Goal: Task Accomplishment & Management: Use online tool/utility

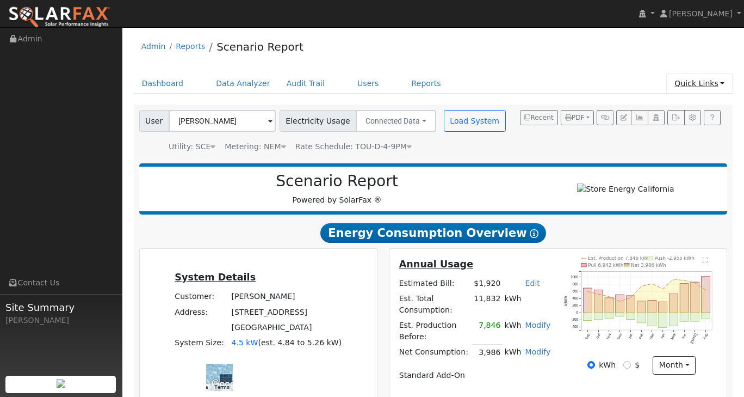
click at [724, 84] on link "Quick Links" at bounding box center [699, 83] width 66 height 20
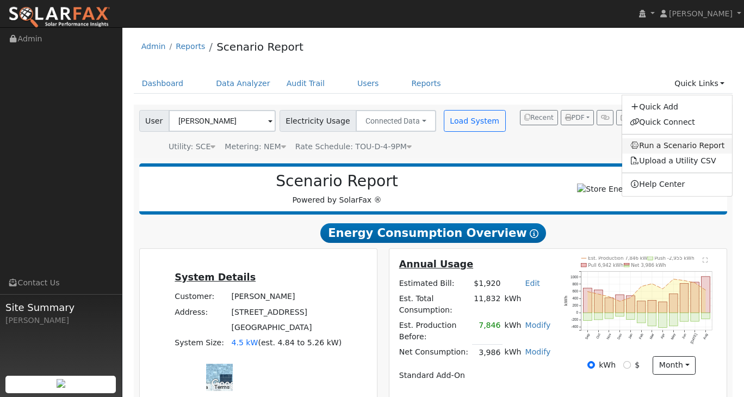
click at [688, 141] on link "Run a Scenario Report" at bounding box center [677, 145] width 110 height 15
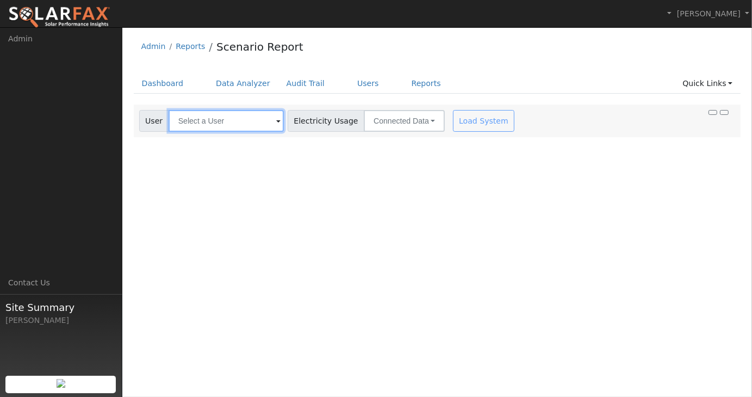
click at [236, 125] on input "text" at bounding box center [226, 121] width 115 height 22
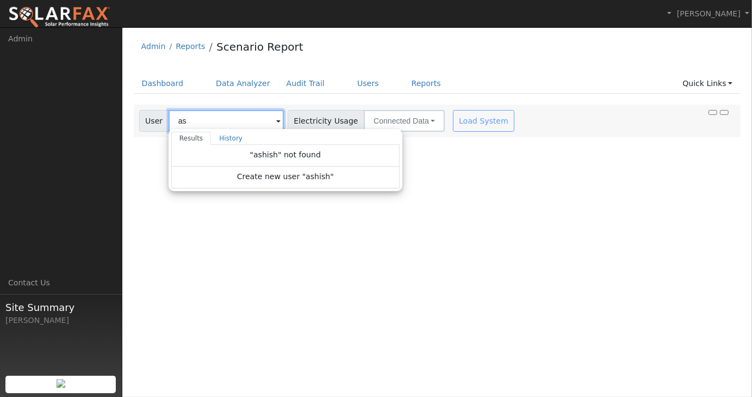
type input "a"
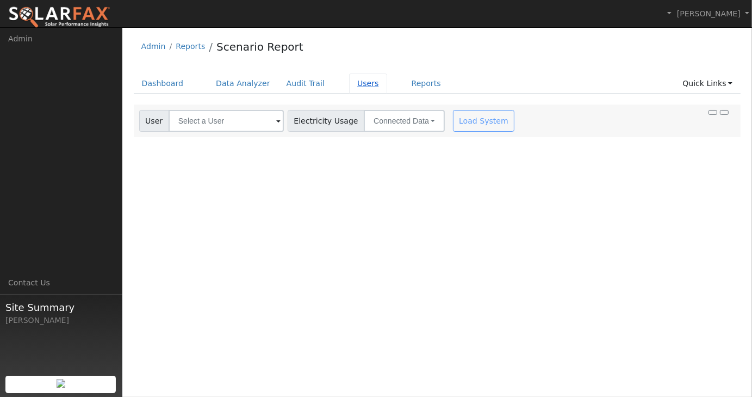
click at [352, 86] on link "Users" at bounding box center [368, 83] width 38 height 20
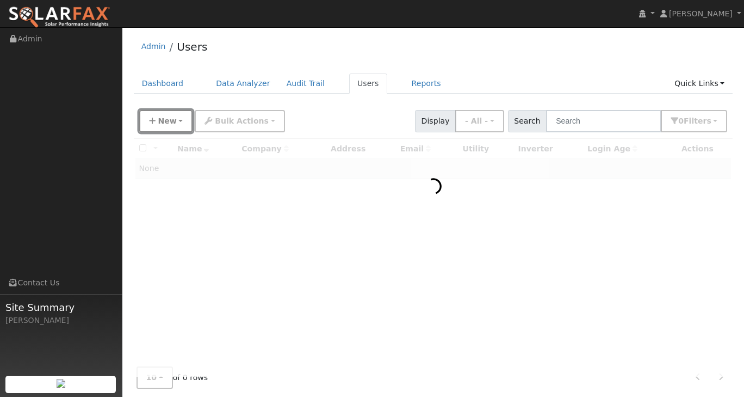
click at [173, 119] on span "New" at bounding box center [167, 120] width 18 height 9
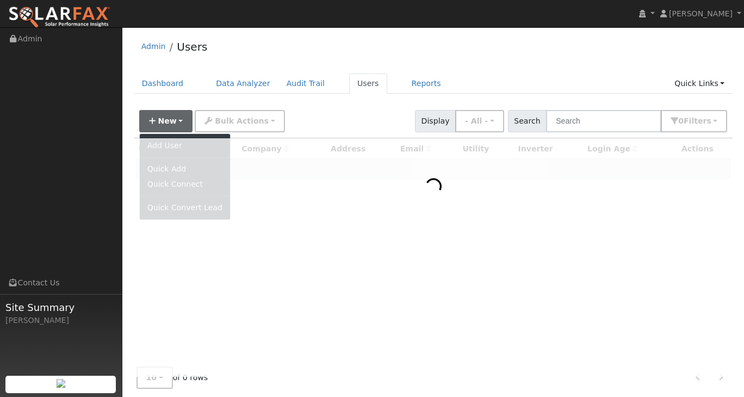
click at [363, 58] on div "Admin Users" at bounding box center [433, 49] width 599 height 33
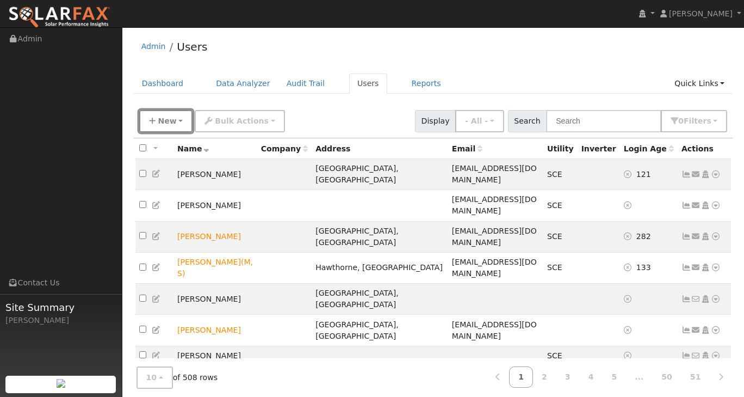
click at [172, 114] on button "New" at bounding box center [166, 121] width 54 height 22
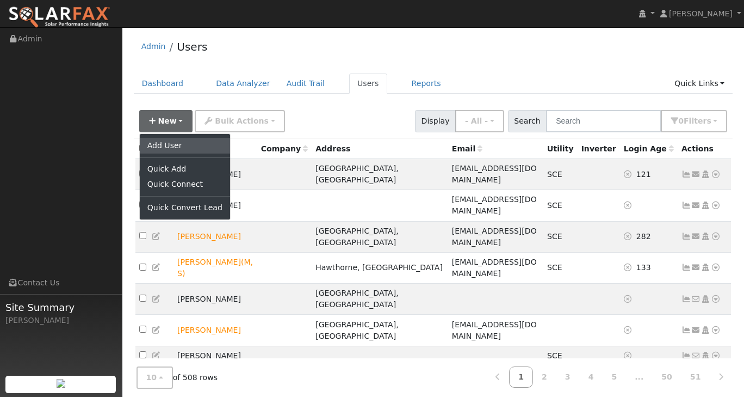
click at [175, 143] on link "Add User" at bounding box center [185, 145] width 90 height 15
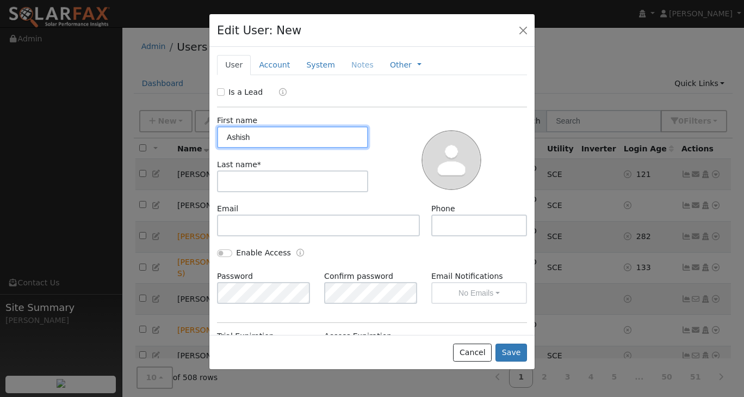
type input "Ashish"
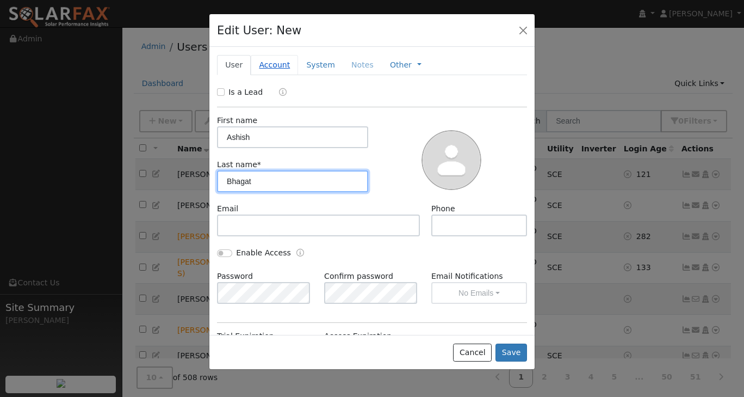
type input "Bhagat"
click at [259, 59] on link "Account" at bounding box center [274, 65] width 47 height 20
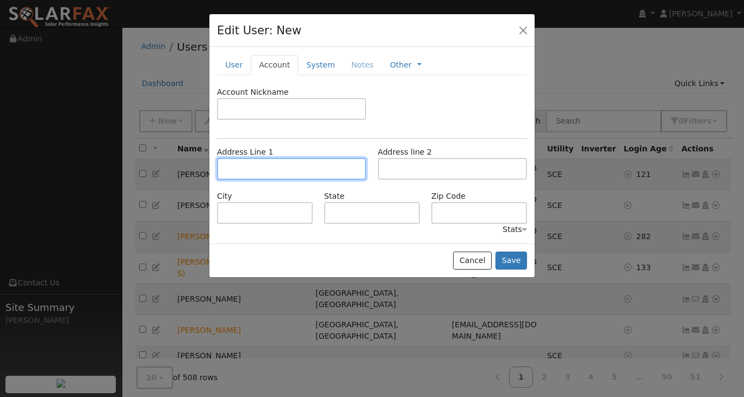
click at [249, 168] on input "text" at bounding box center [291, 169] width 149 height 22
paste input "1343 BROOKHAVEN AVE"
type input "[STREET_ADDRESS]"
type input "Camarillo"
type input "CA"
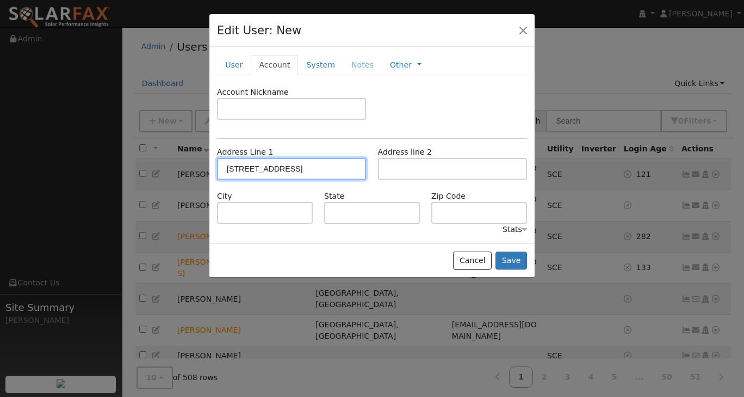
type input "93010"
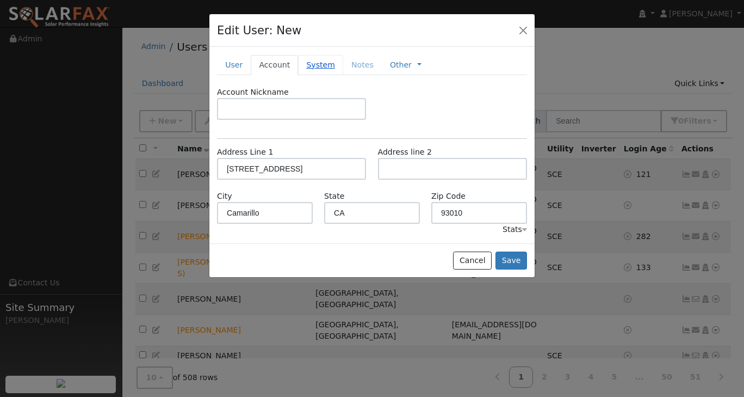
click at [307, 64] on link "System" at bounding box center [320, 65] width 45 height 20
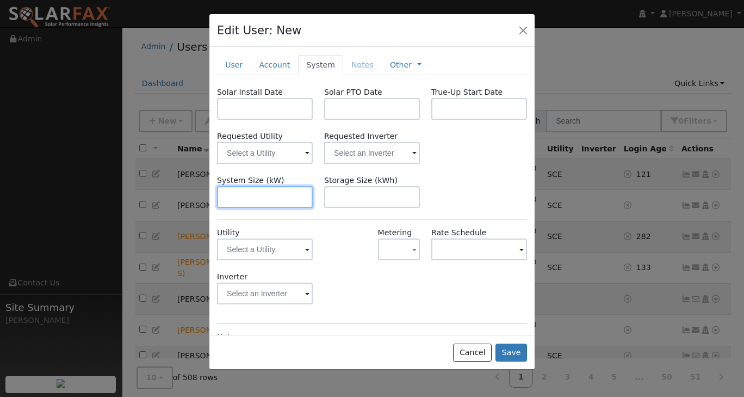
click at [246, 196] on input "text" at bounding box center [265, 197] width 96 height 22
type input "5.6"
click at [511, 355] on button "Save" at bounding box center [512, 352] width 32 height 18
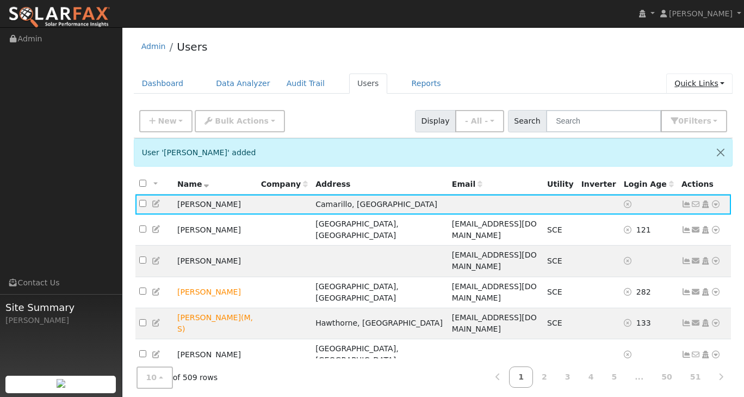
click at [716, 85] on link "Quick Links" at bounding box center [699, 83] width 66 height 20
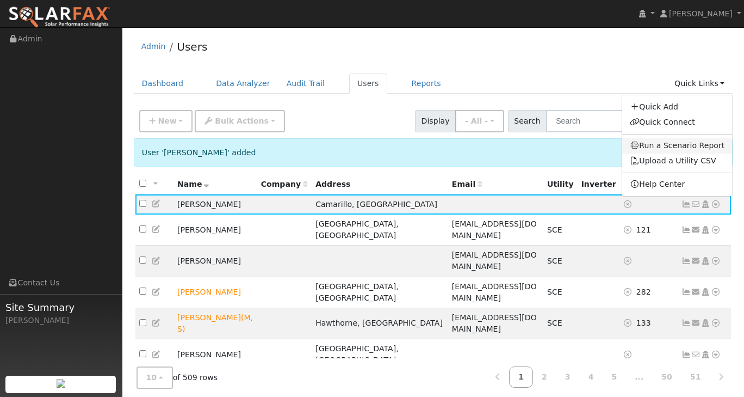
click at [689, 142] on link "Run a Scenario Report" at bounding box center [677, 145] width 110 height 15
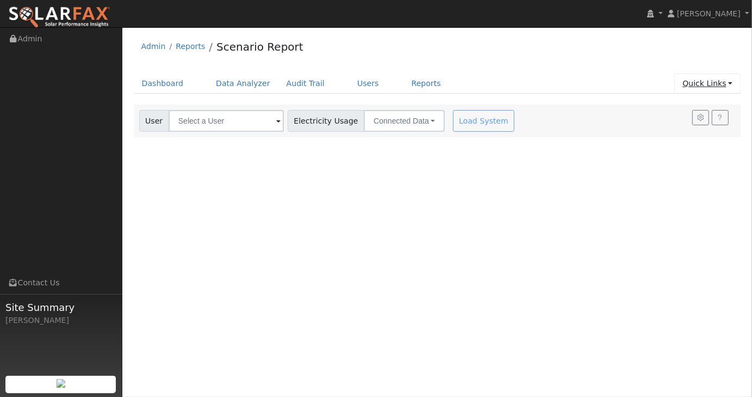
click at [724, 86] on link "Quick Links" at bounding box center [707, 83] width 66 height 20
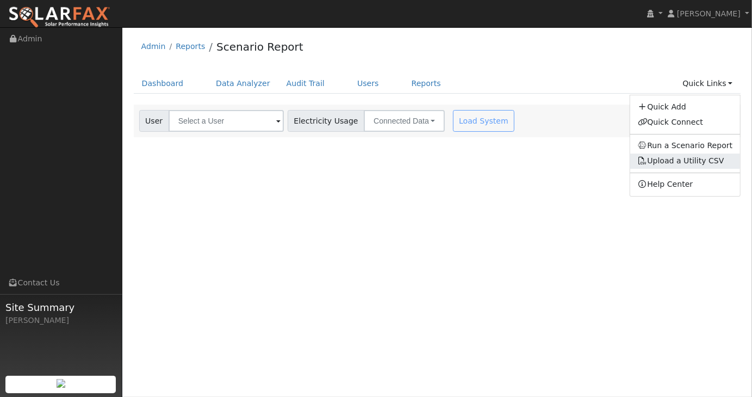
click at [697, 158] on link "Upload a Utility CSV" at bounding box center [681, 160] width 86 height 9
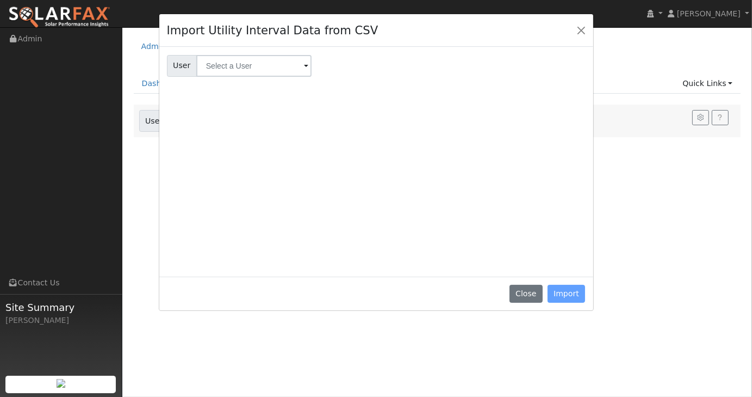
click at [304, 69] on span at bounding box center [306, 66] width 4 height 13
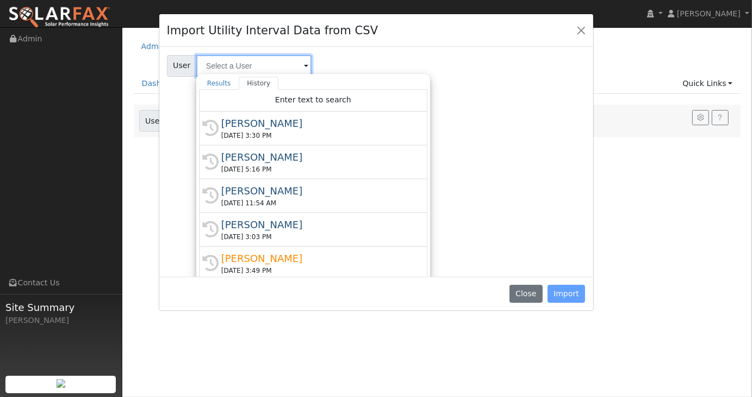
type input "s"
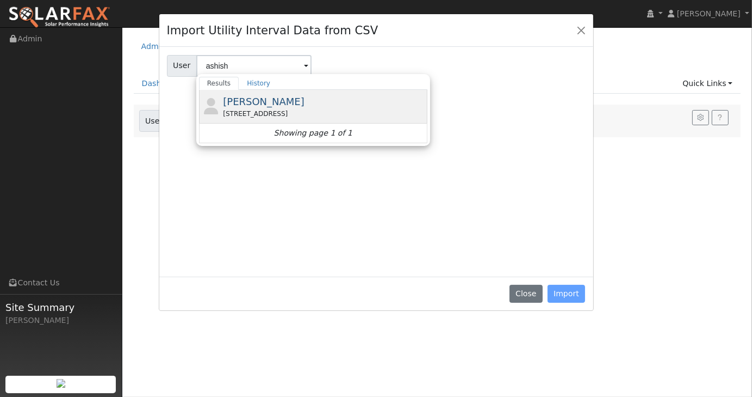
click at [264, 98] on span "Ashish Bhagat" at bounding box center [264, 101] width 82 height 11
type input "[PERSON_NAME]"
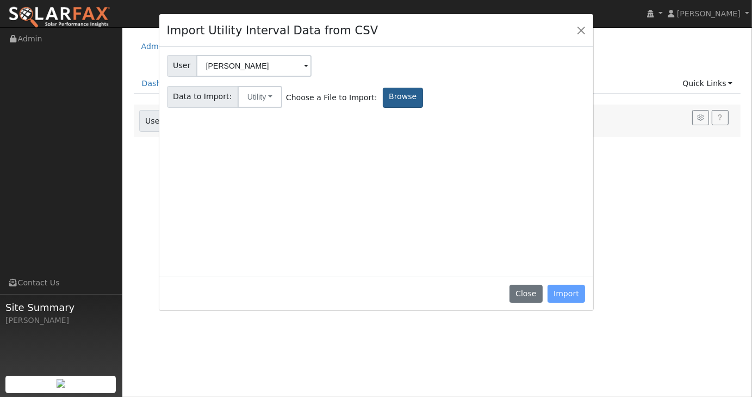
click at [387, 97] on label "Browse" at bounding box center [403, 98] width 40 height 20
click at [0, 0] on input "Browse" at bounding box center [0, 0] width 0 height 0
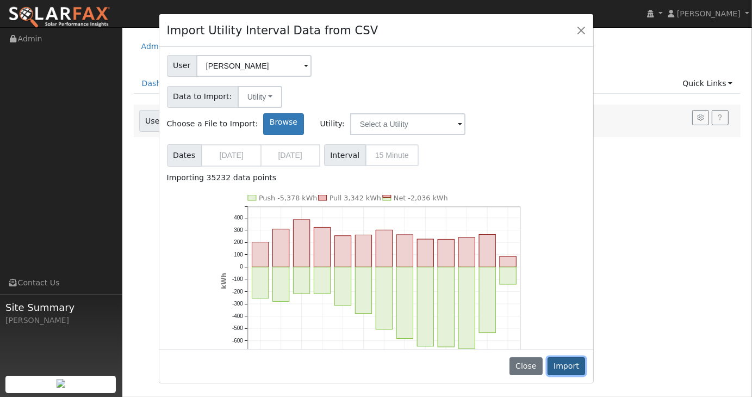
click at [574, 367] on button "Import" at bounding box center [567, 366] width 38 height 18
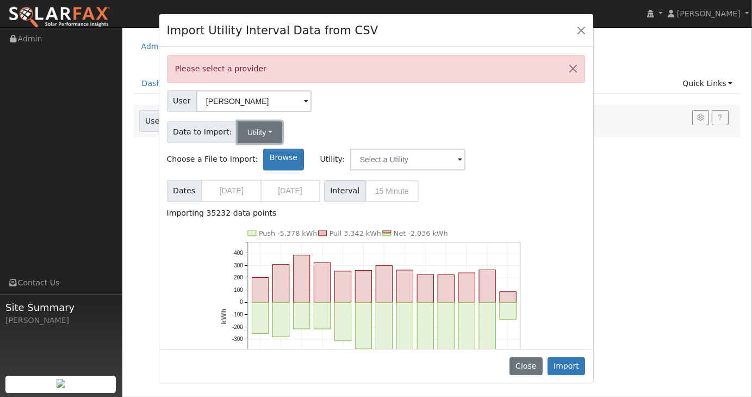
click at [262, 126] on button "Utility" at bounding box center [260, 132] width 45 height 22
click at [258, 155] on link "Utility" at bounding box center [269, 155] width 76 height 15
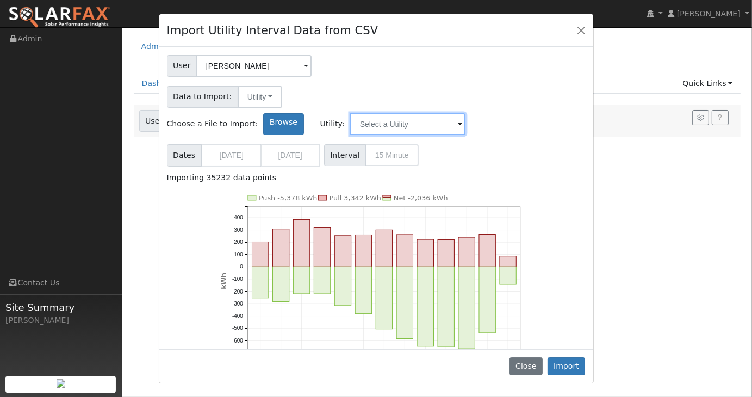
click at [466, 113] on input "text" at bounding box center [407, 124] width 115 height 22
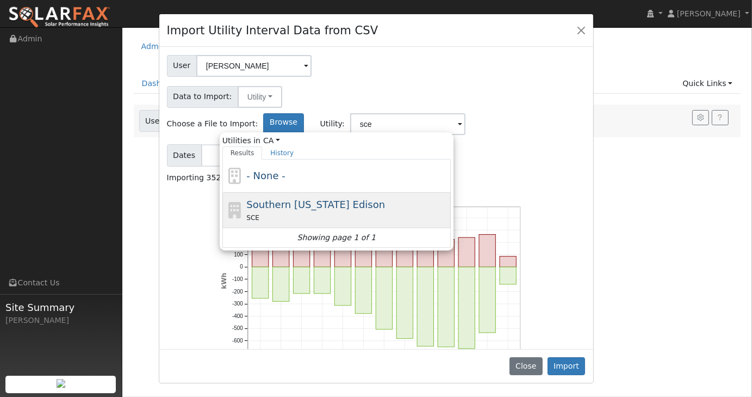
click at [410, 197] on div "Southern California Edison SCE" at bounding box center [347, 210] width 202 height 26
type input "Southern [US_STATE] Edison"
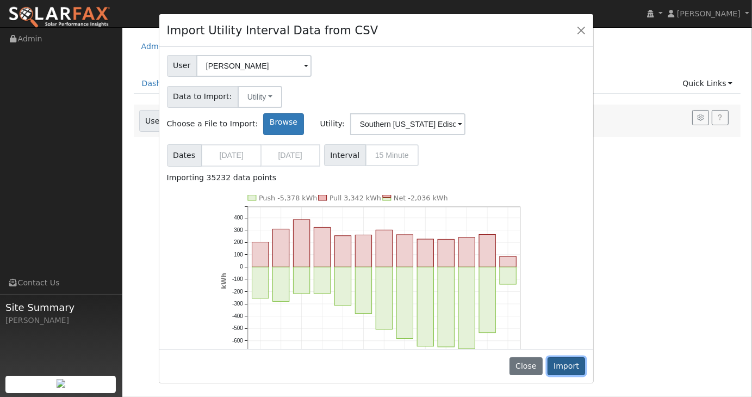
click at [573, 371] on button "Import" at bounding box center [567, 366] width 38 height 18
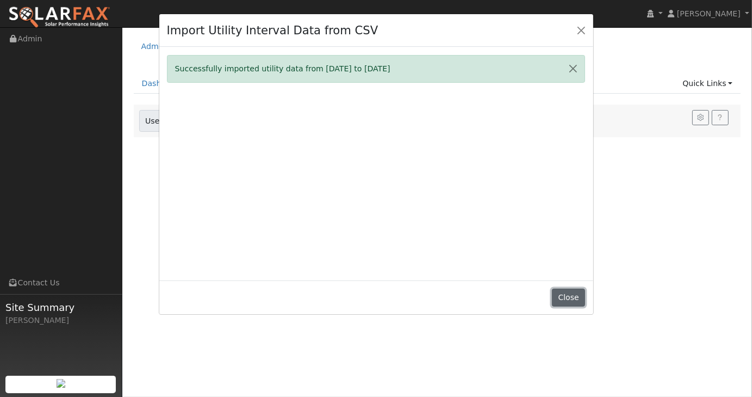
click at [573, 302] on button "Close" at bounding box center [568, 297] width 33 height 18
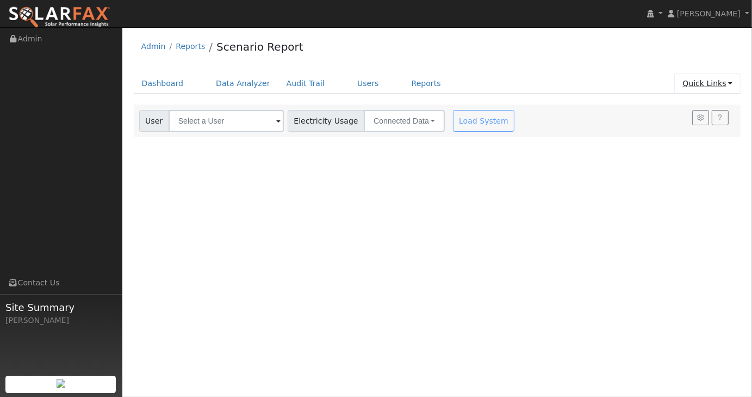
click at [733, 83] on link "Quick Links" at bounding box center [707, 83] width 66 height 20
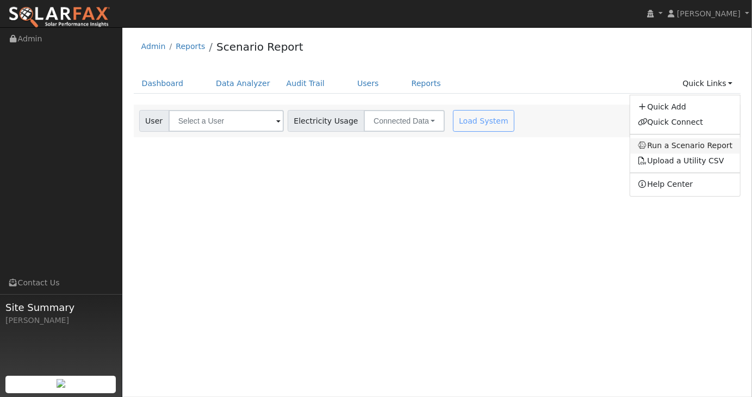
click at [692, 143] on link "Run a Scenario Report" at bounding box center [685, 145] width 110 height 15
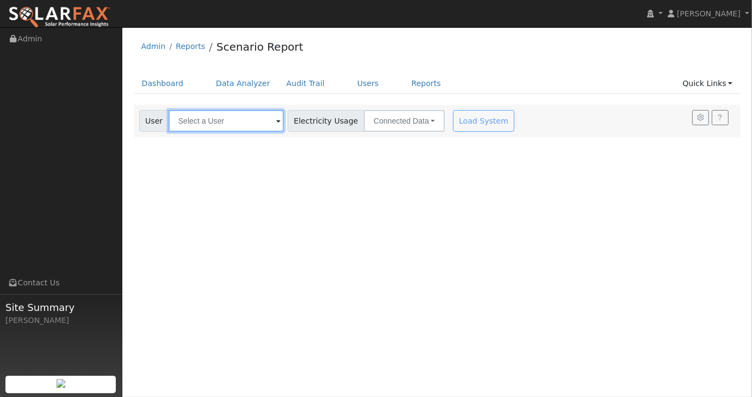
click at [252, 115] on input "text" at bounding box center [226, 121] width 115 height 22
type input "s"
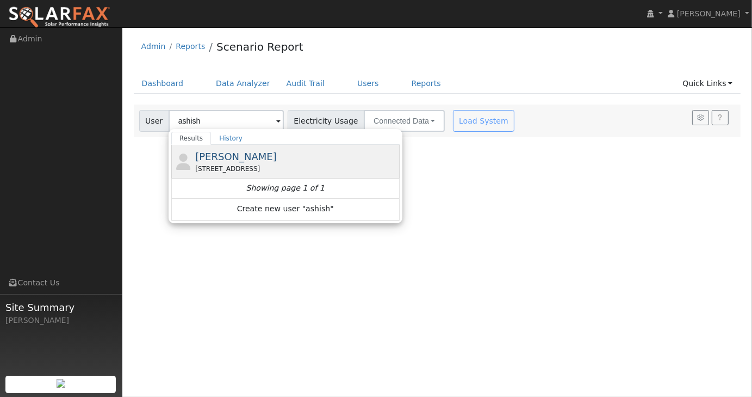
click at [224, 159] on span "[PERSON_NAME]" at bounding box center [236, 156] width 82 height 11
type input "[PERSON_NAME]"
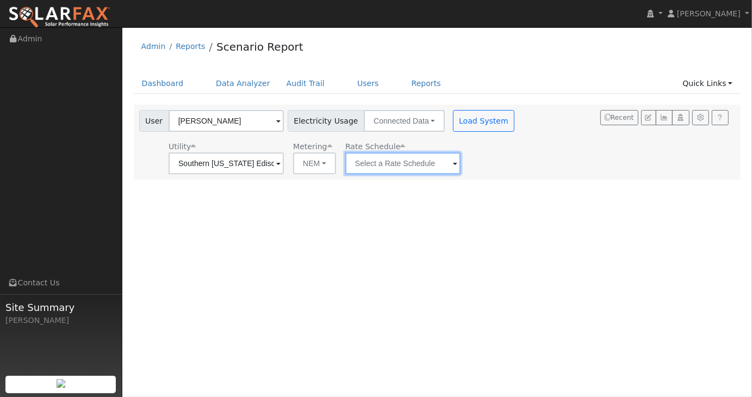
click at [432, 162] on input "text" at bounding box center [402, 163] width 115 height 22
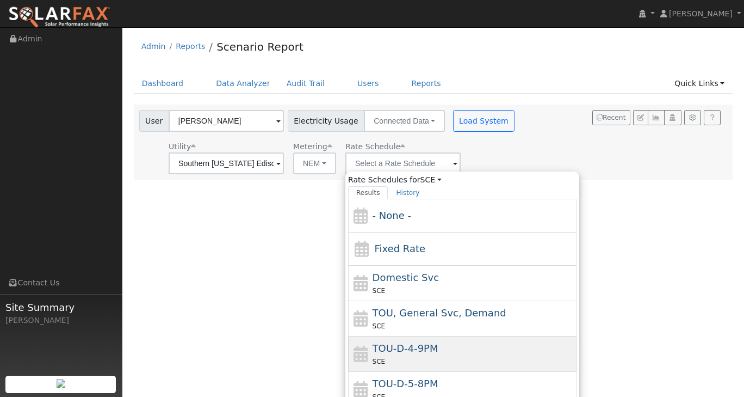
click at [381, 352] on span "TOU-D-4-9PM" at bounding box center [406, 347] width 66 height 11
type input "TOU-D-4-9PM"
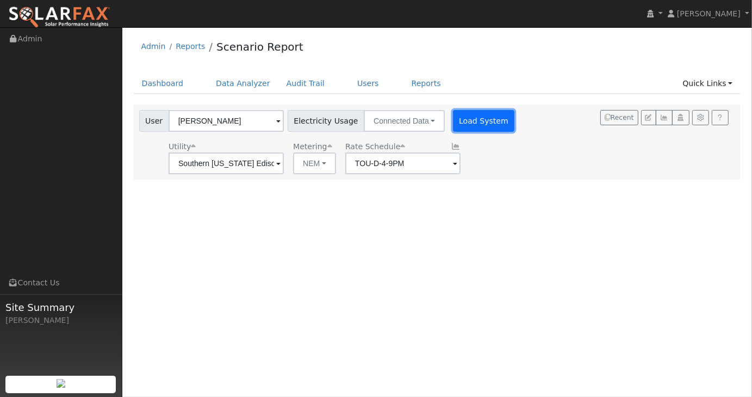
click at [462, 121] on button "Load System" at bounding box center [484, 121] width 62 height 22
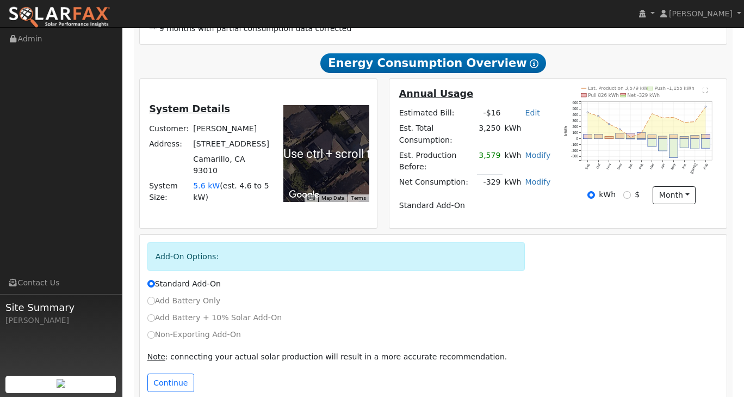
scroll to position [244, 0]
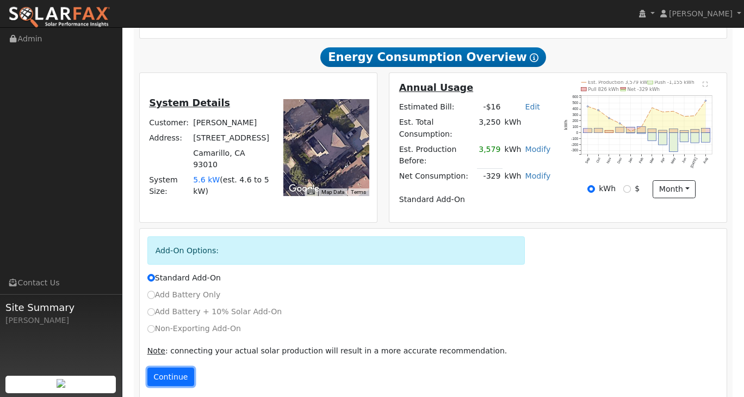
click at [153, 367] on button "Continue" at bounding box center [170, 376] width 47 height 18
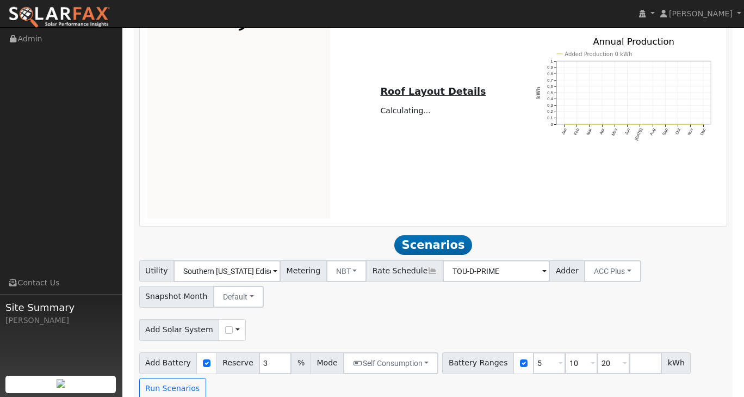
scroll to position [661, 0]
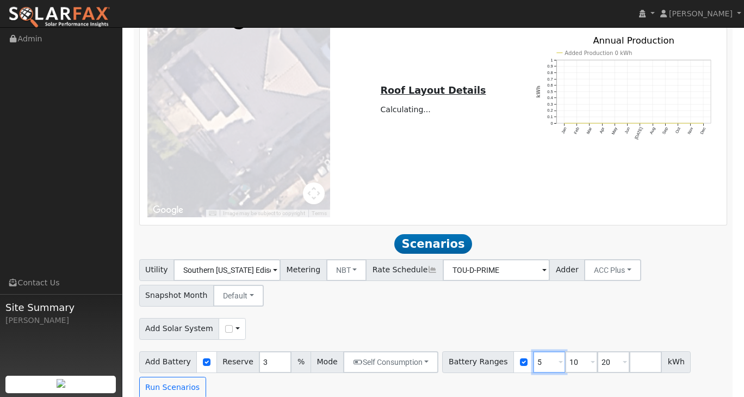
click at [533, 351] on input "5" at bounding box center [549, 362] width 33 height 22
type input "10"
type input "20"
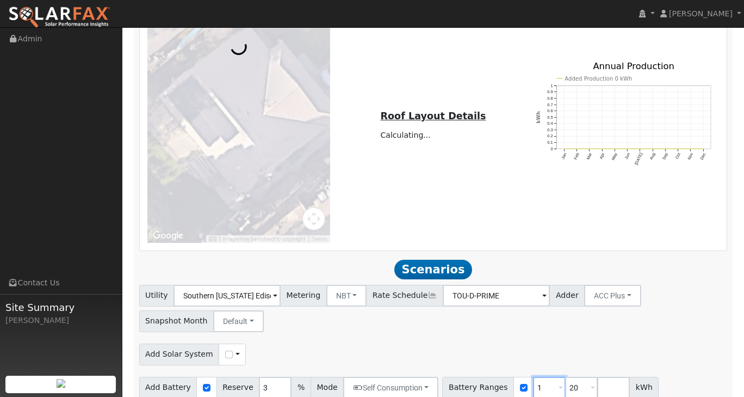
type input "20"
type input "2"
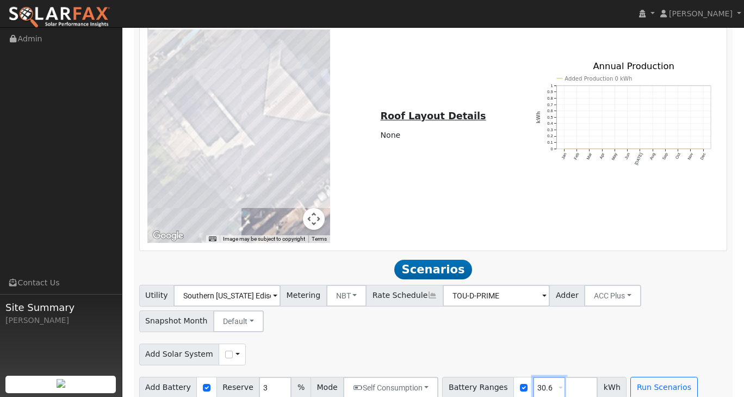
type input "30.6"
click at [624, 324] on div "Utility Southern [US_STATE] Edison Metering NBT NEM NBT Rate Schedule TOU-D-PRI…" at bounding box center [433, 341] width 600 height 114
click at [643, 376] on button "Run Scenarios" at bounding box center [663, 387] width 67 height 22
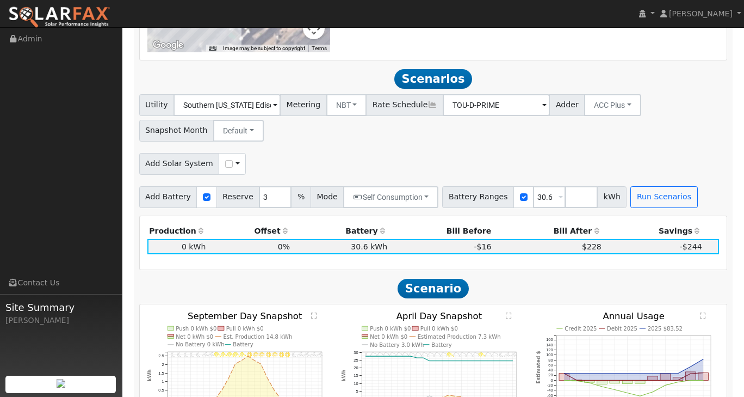
scroll to position [848, 0]
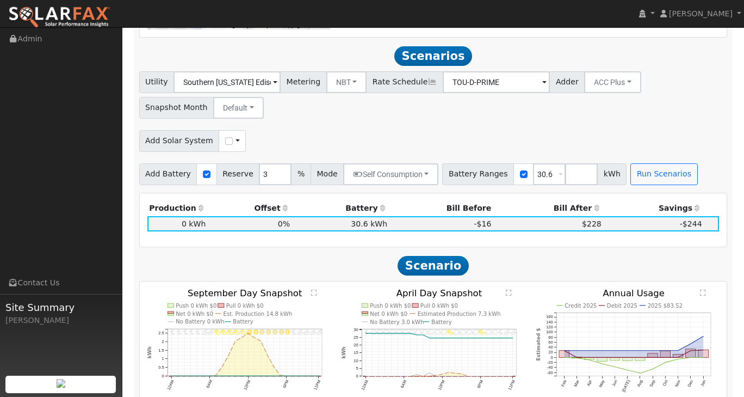
click at [666, 131] on div "Add Solar System Use CSV Data" at bounding box center [433, 139] width 592 height 26
